Goal: Transaction & Acquisition: Purchase product/service

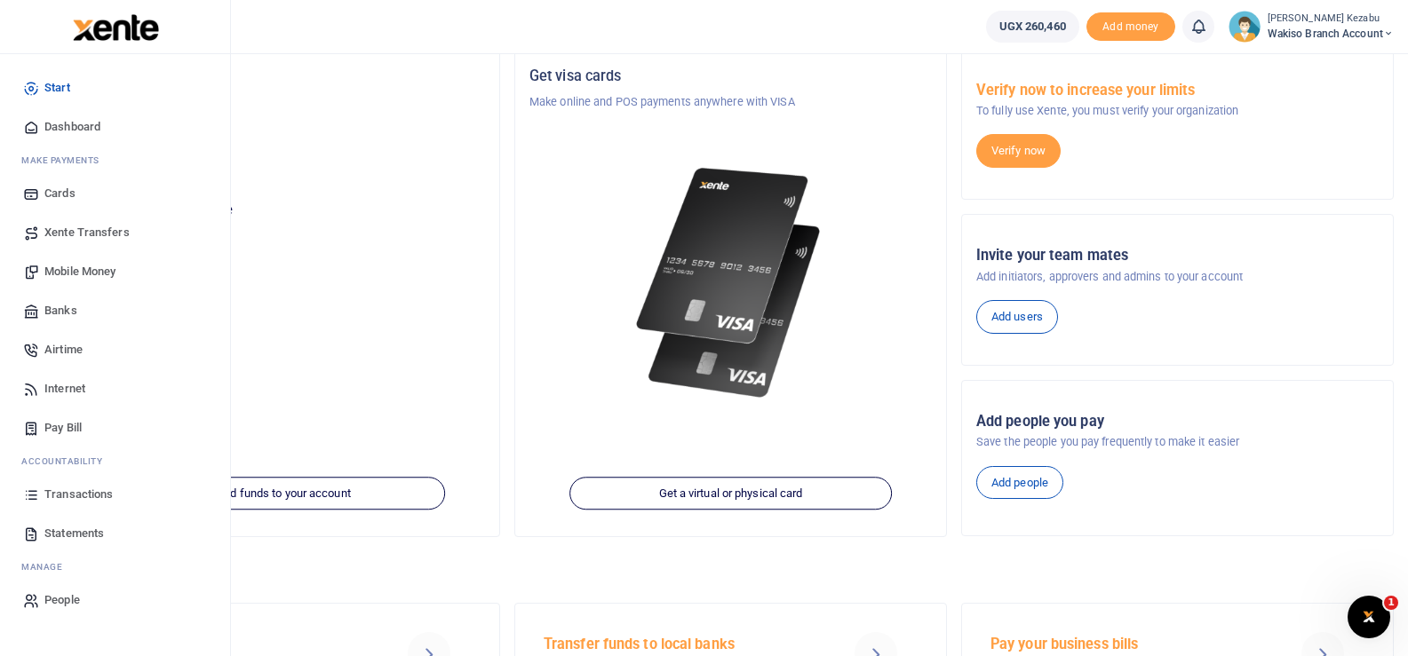
scroll to position [107, 0]
click at [58, 529] on span "Statements" at bounding box center [74, 534] width 60 height 18
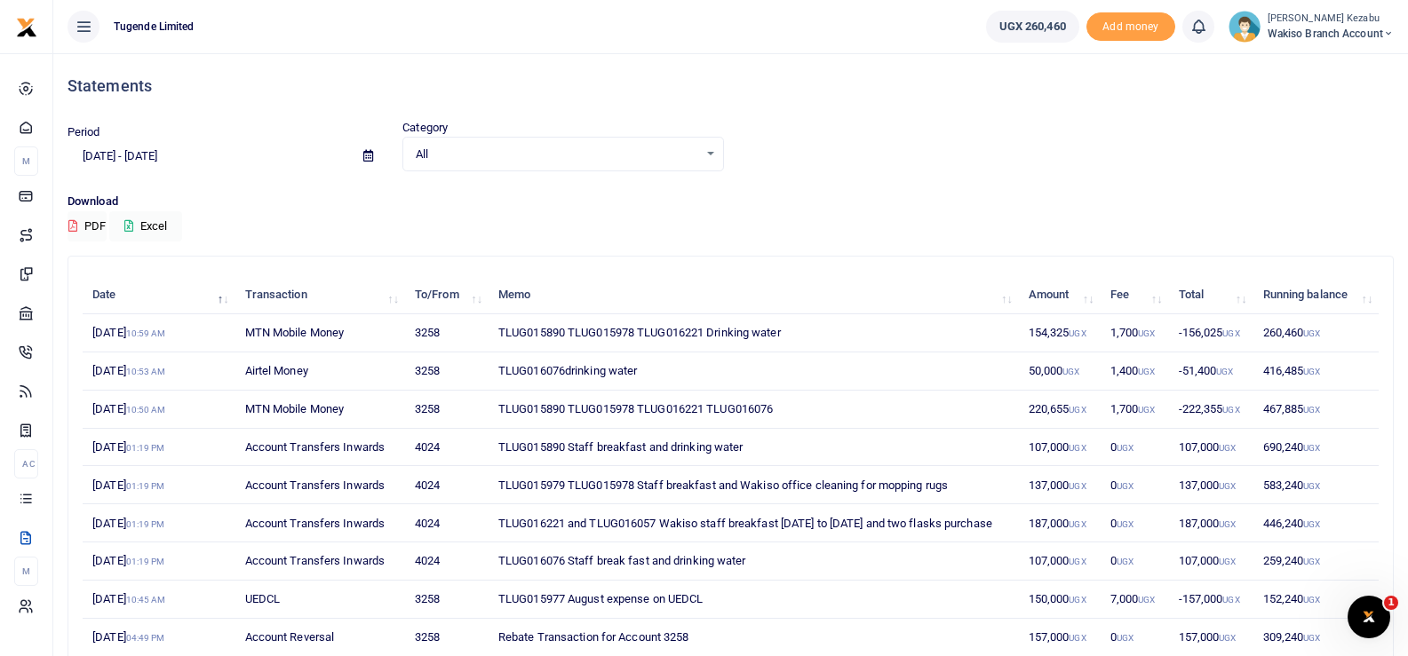
click at [541, 483] on td "TLUG015979 TLUG015978 Staff breakfast and Wakiso office cleaning for mopping ru…" at bounding box center [754, 485] width 530 height 38
copy td "TLUG015979"
click at [624, 521] on td "TLUG016221 and TLUG016057 Wakiso staff breakfast 18th to 23rd Aug and two flask…" at bounding box center [754, 524] width 530 height 38
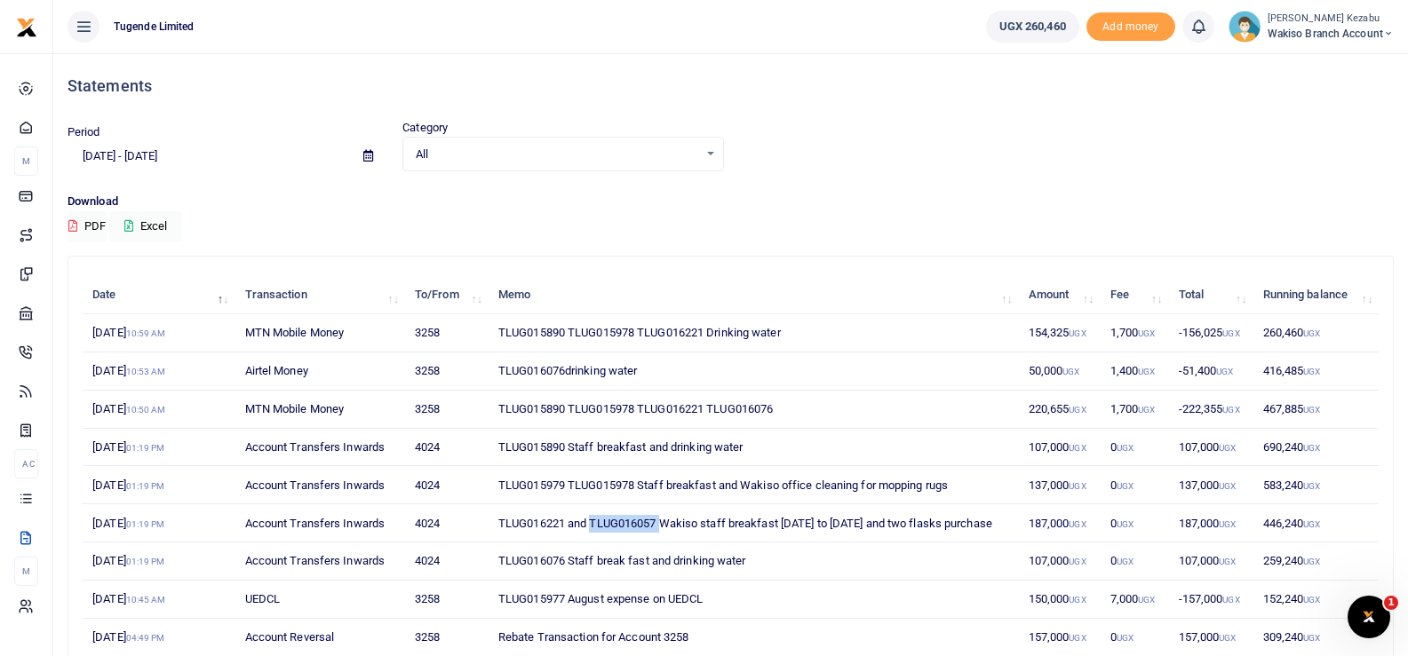
copy td "TLUG016057"
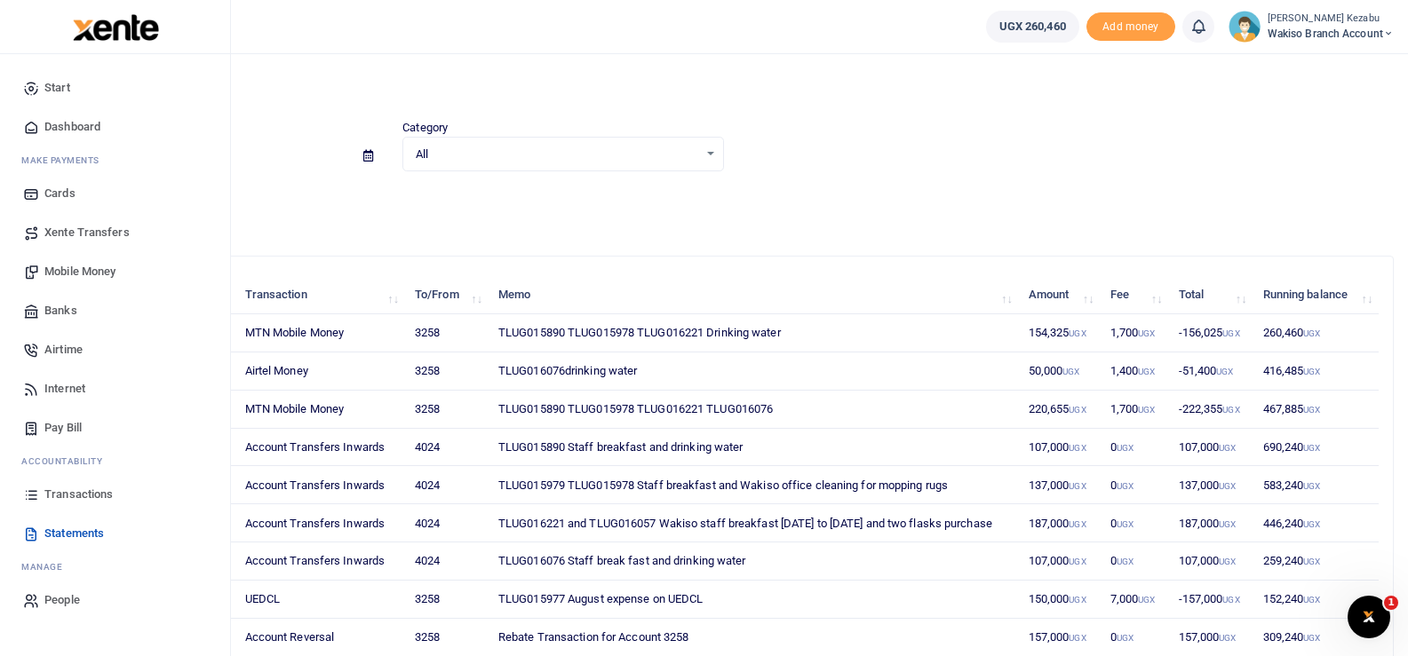
click at [76, 272] on span "Mobile Money" at bounding box center [79, 272] width 71 height 18
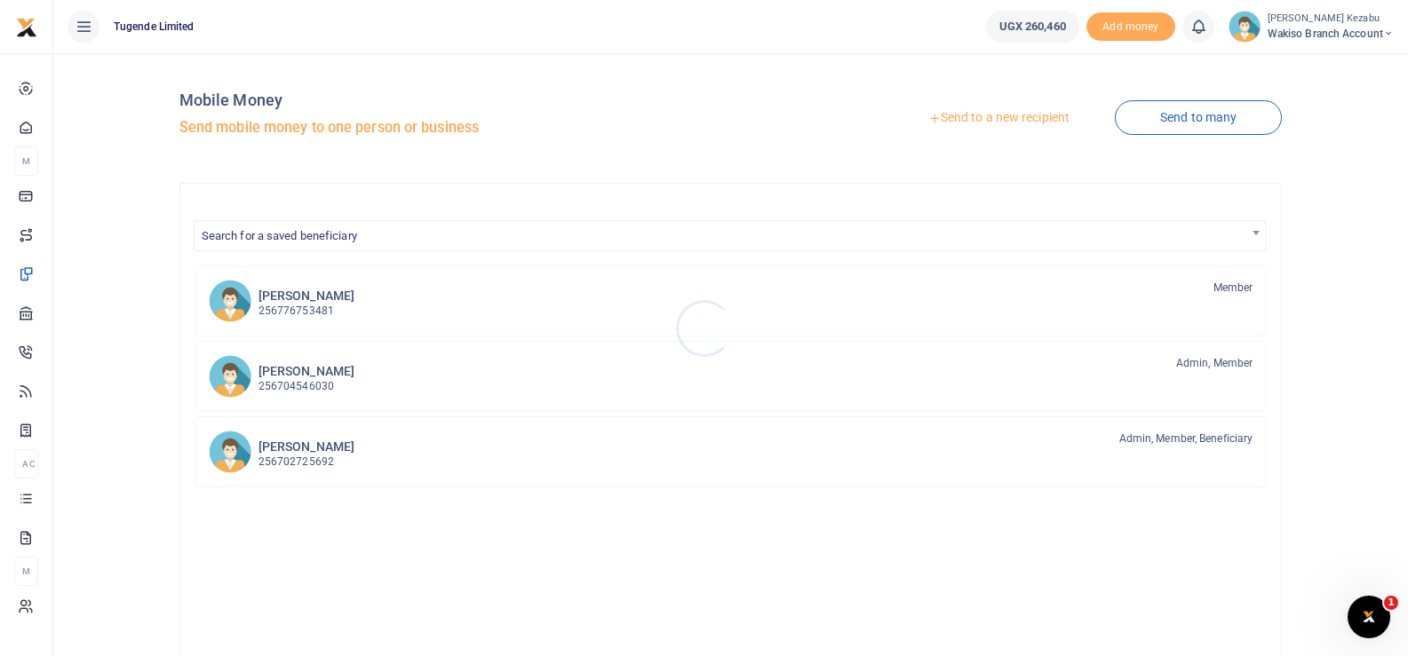
click at [983, 117] on div at bounding box center [704, 328] width 1408 height 656
click at [983, 117] on link "Send to a new recipient" at bounding box center [999, 118] width 232 height 32
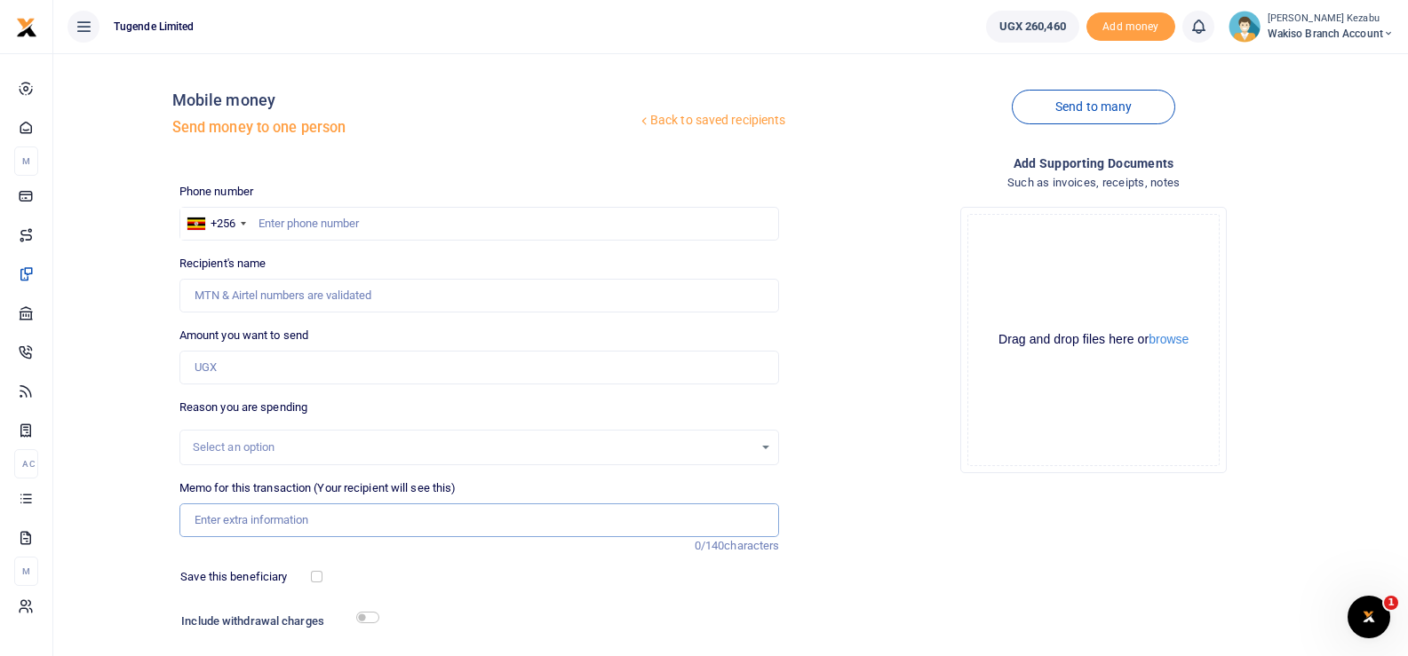
click at [293, 521] on input "Memo for this transaction (Your recipient will see this)" at bounding box center [479, 521] width 600 height 34
paste input "TLUG015979"
paste input "TLUG016057"
type input "TLUG015979 TLUG016057 mopping rug and flask"
click at [475, 216] on input "text" at bounding box center [479, 224] width 600 height 34
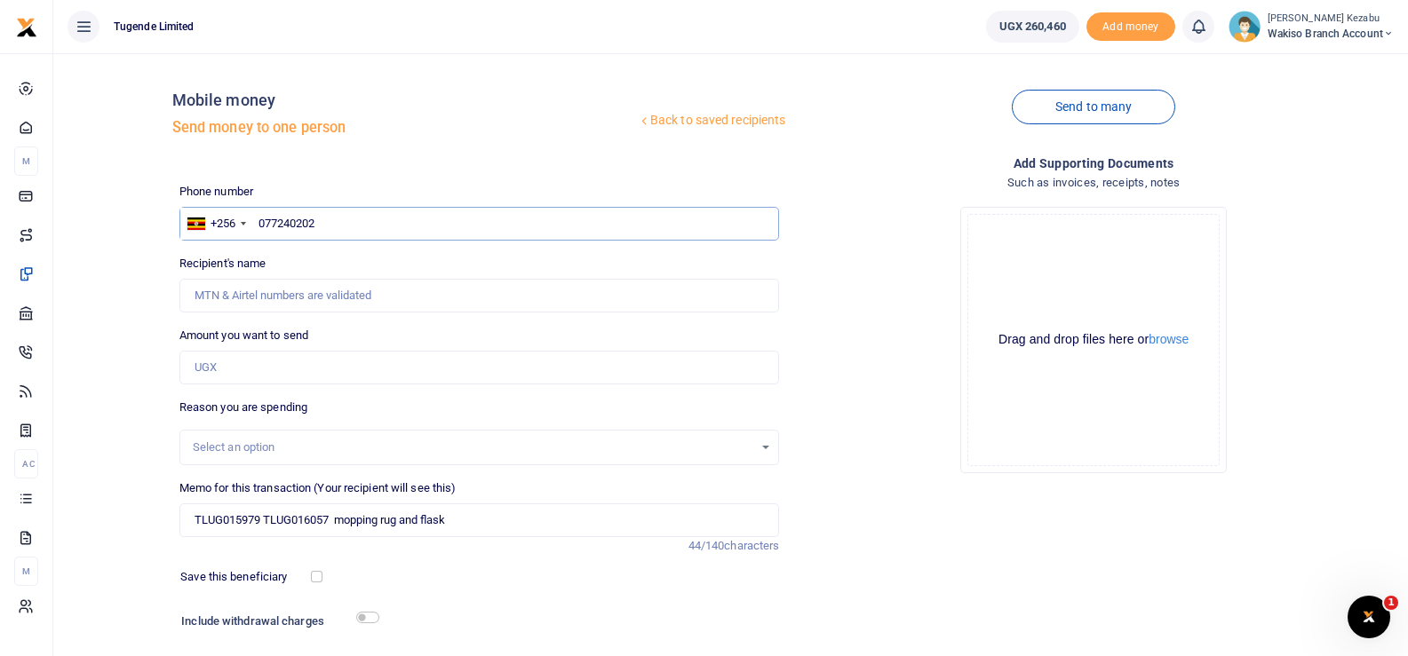
type input "0772402024"
type input "Kezabu Cissy"
type input "0772402024"
click at [307, 226] on input "0772402024" at bounding box center [479, 224] width 600 height 34
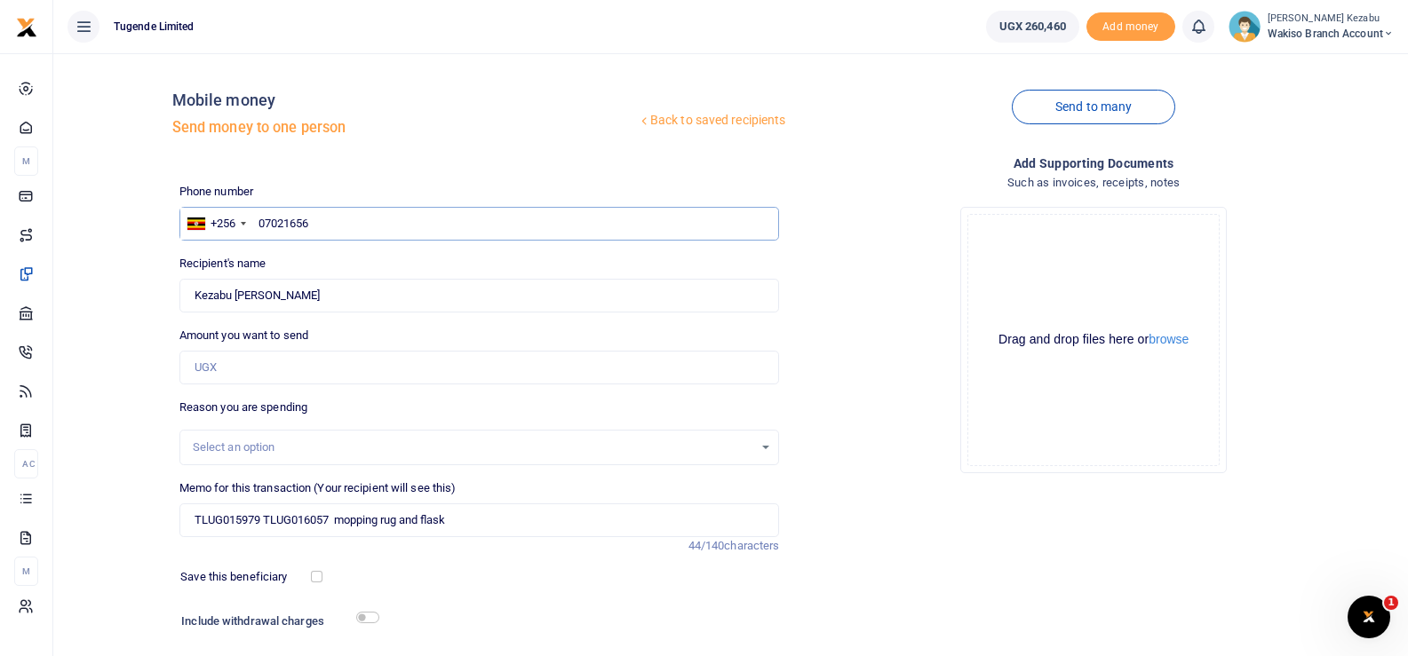
type input "070216564"
type input "0702165648"
type input "[PERSON_NAME]"
type input "0702165648"
click at [249, 369] on input "Amount you want to send" at bounding box center [479, 368] width 600 height 34
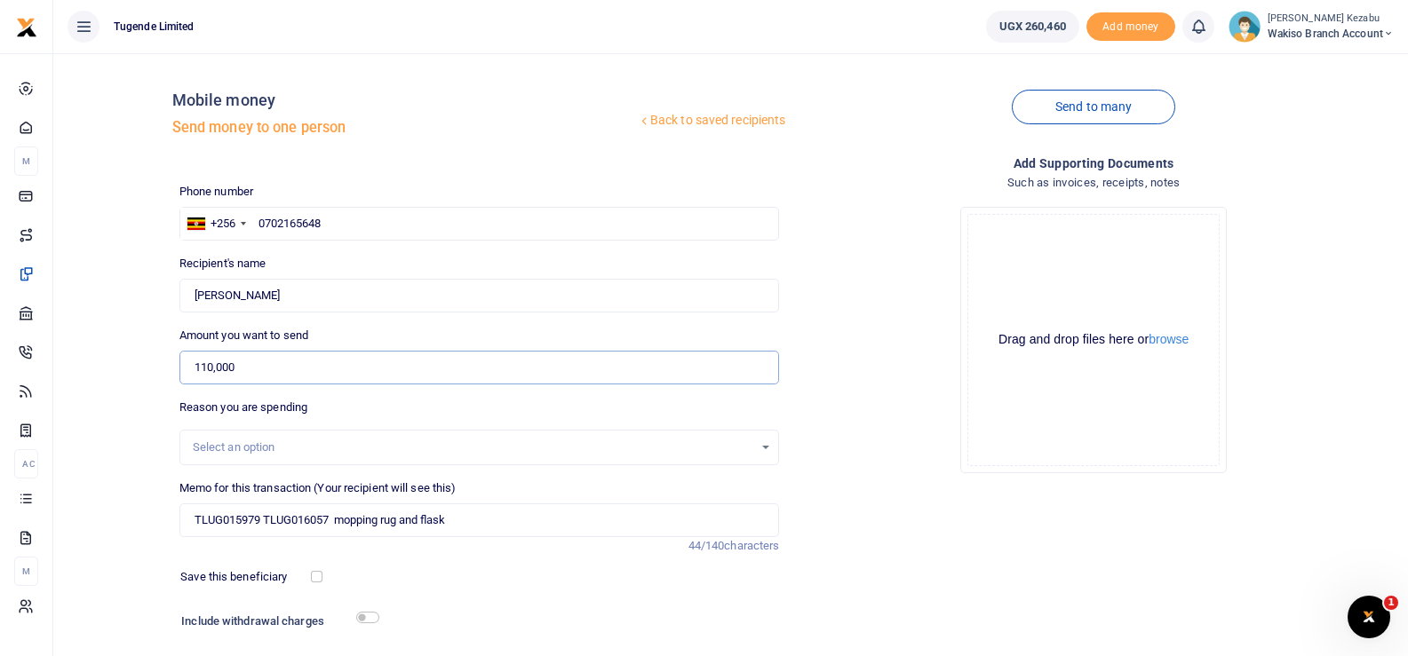
type input "110,000"
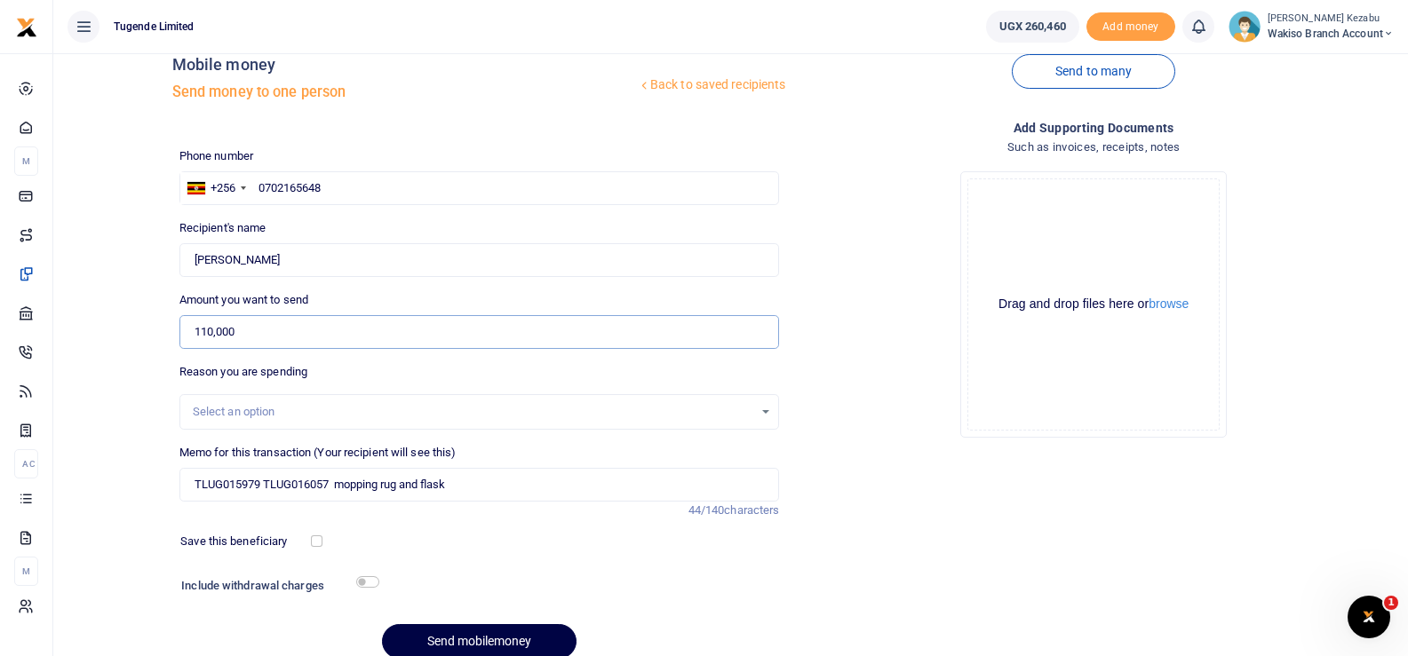
scroll to position [48, 0]
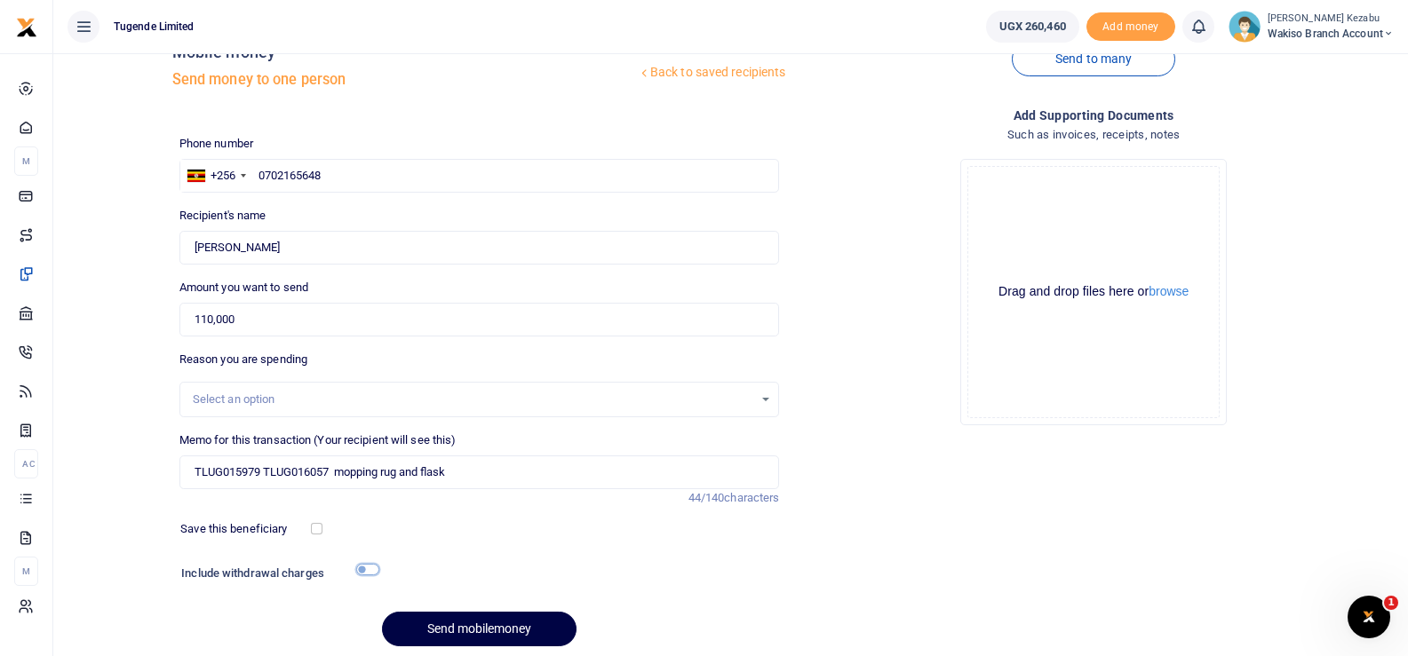
click at [368, 567] on input "checkbox" at bounding box center [367, 570] width 23 height 12
checkbox input "true"
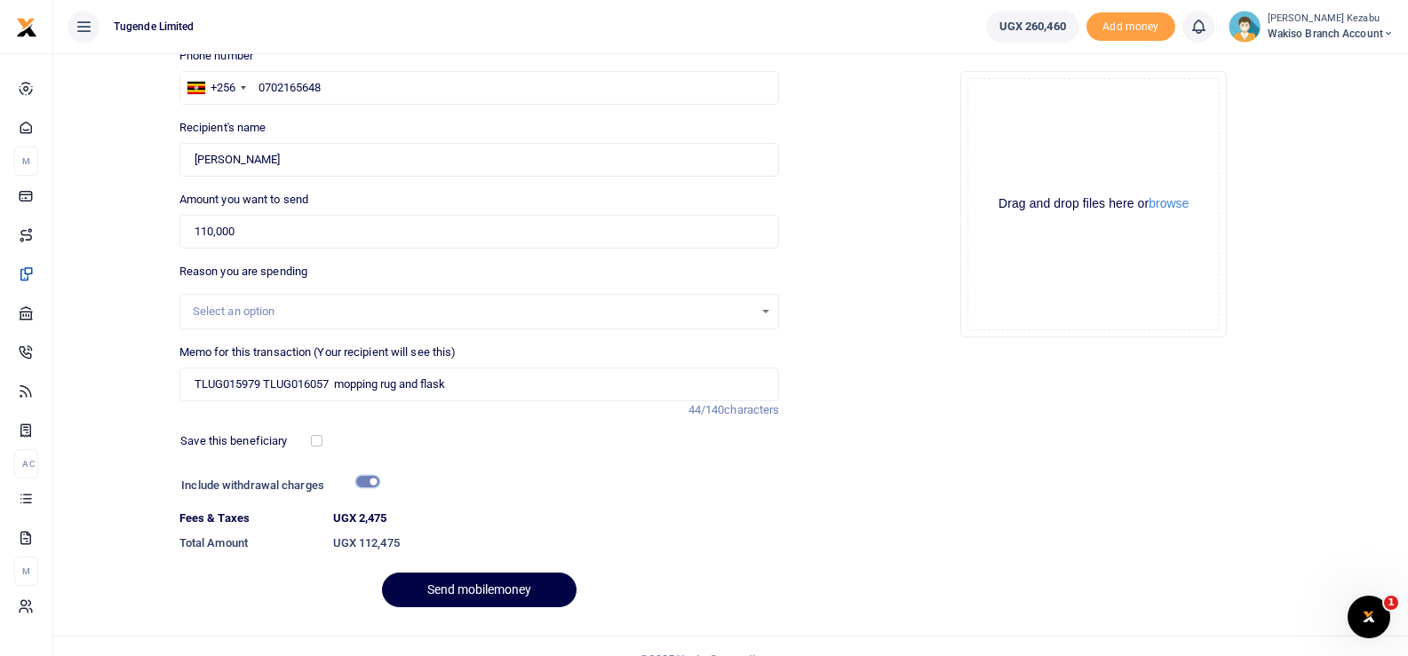
scroll to position [162, 0]
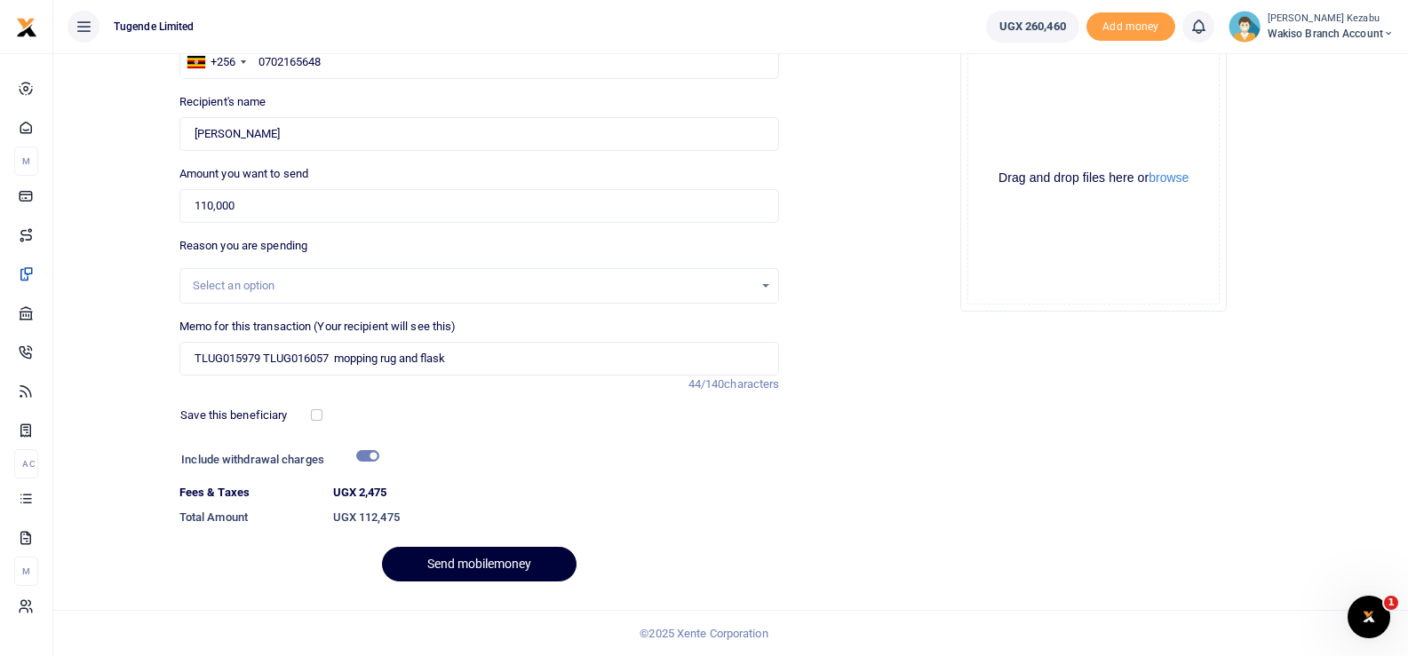
click at [417, 553] on button "Send mobilemoney" at bounding box center [479, 564] width 195 height 35
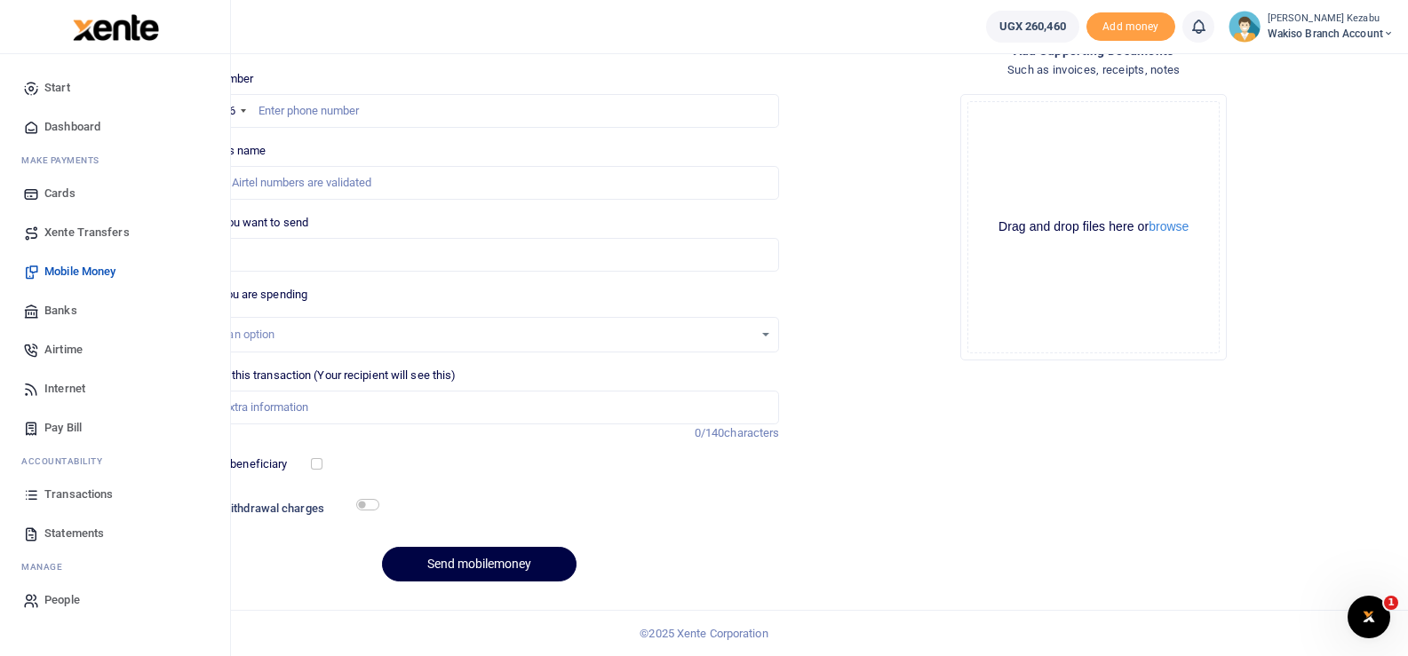
click at [69, 489] on span "Transactions" at bounding box center [78, 495] width 68 height 18
